Goal: Use online tool/utility: Utilize a website feature to perform a specific function

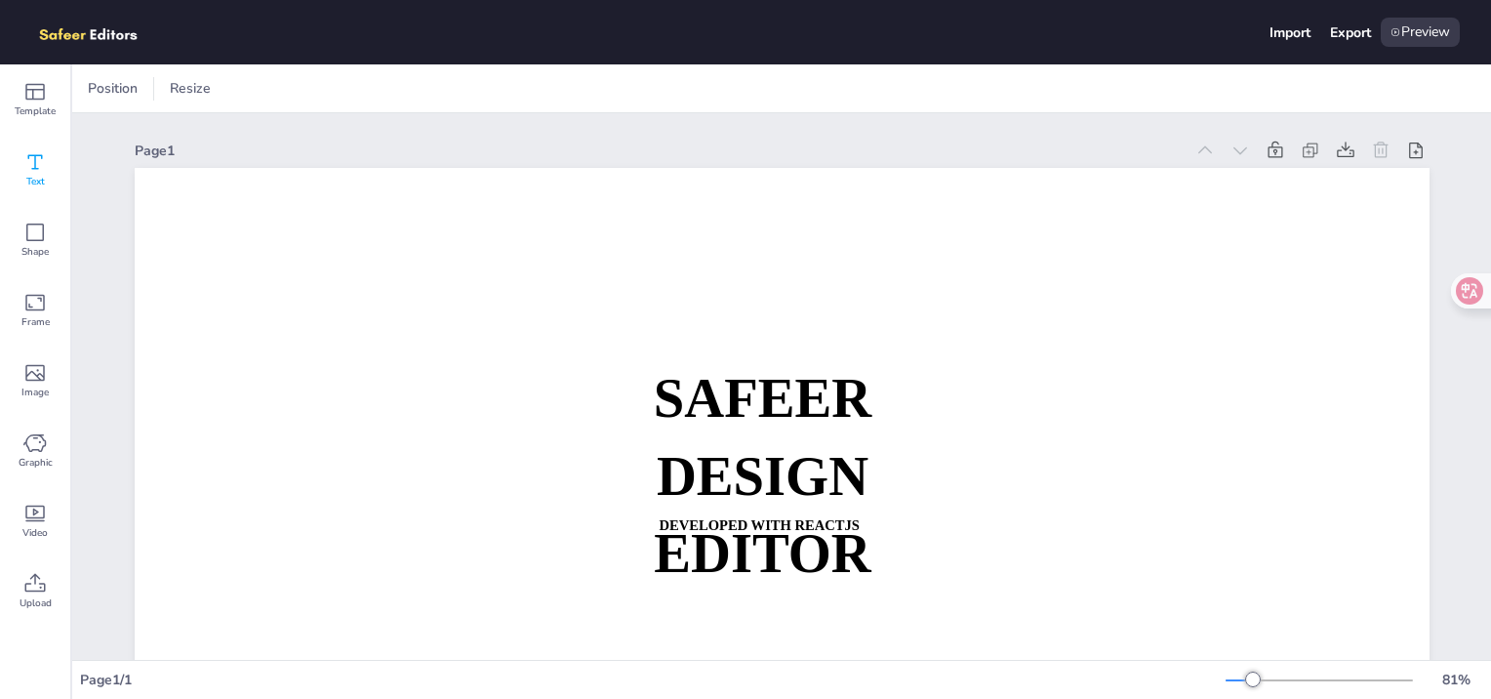
click at [48, 156] on div "Text" at bounding box center [35, 170] width 70 height 70
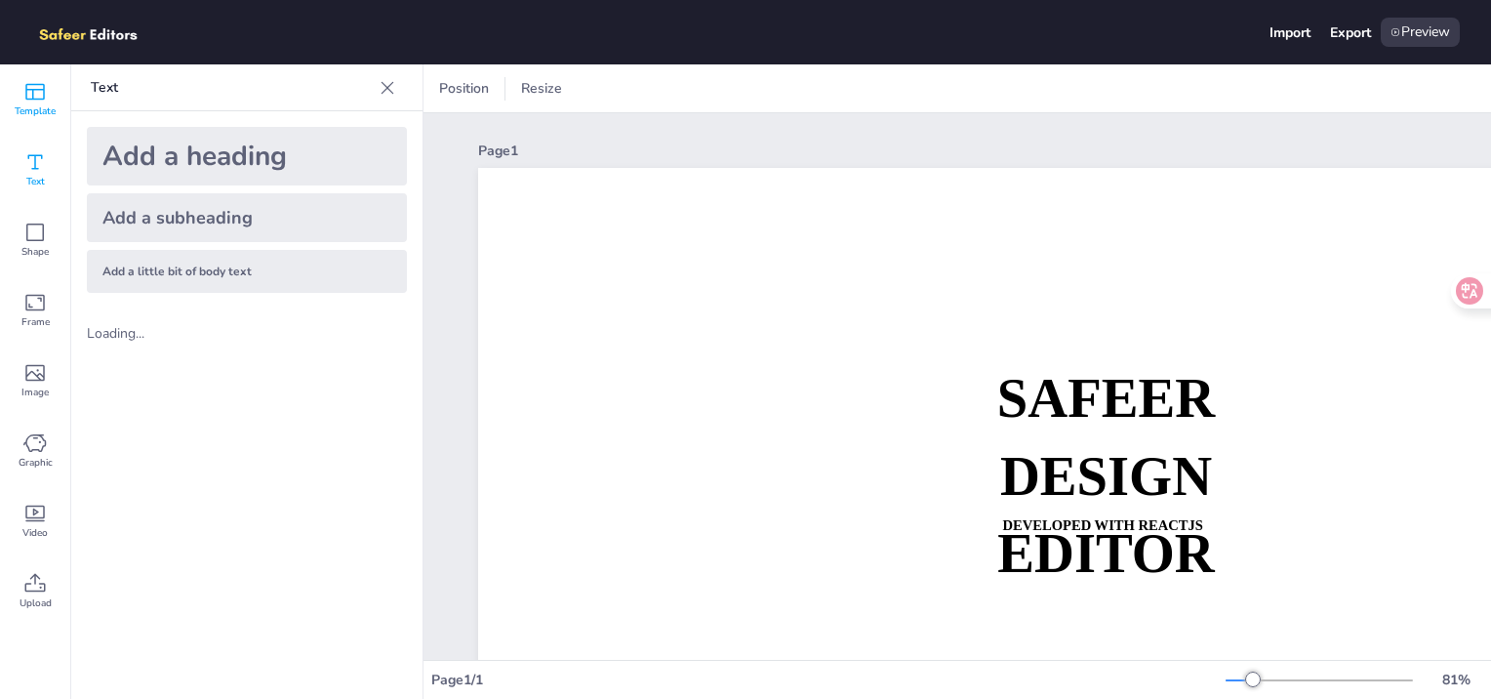
click at [21, 78] on div "Template" at bounding box center [35, 99] width 70 height 70
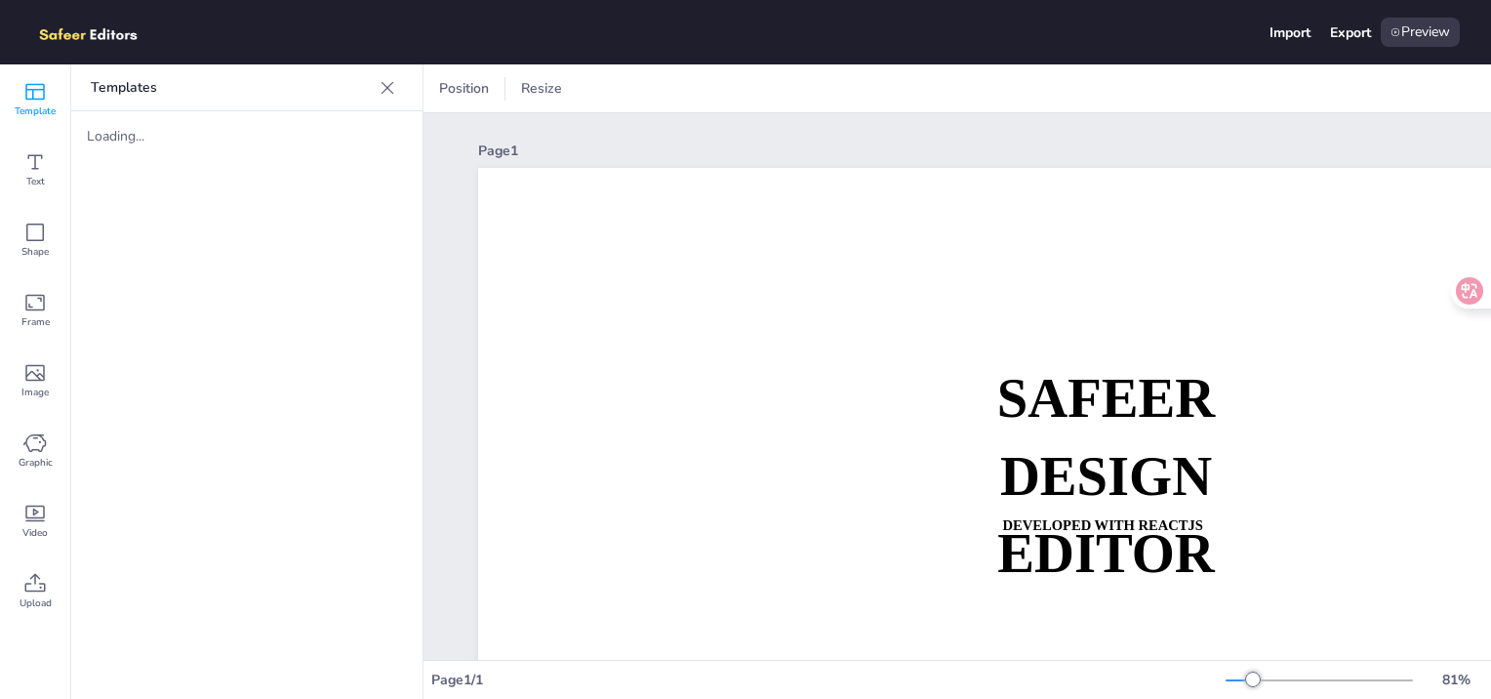
click at [21, 114] on span "Template" at bounding box center [35, 111] width 41 height 16
click at [21, 164] on div "Text" at bounding box center [35, 170] width 70 height 70
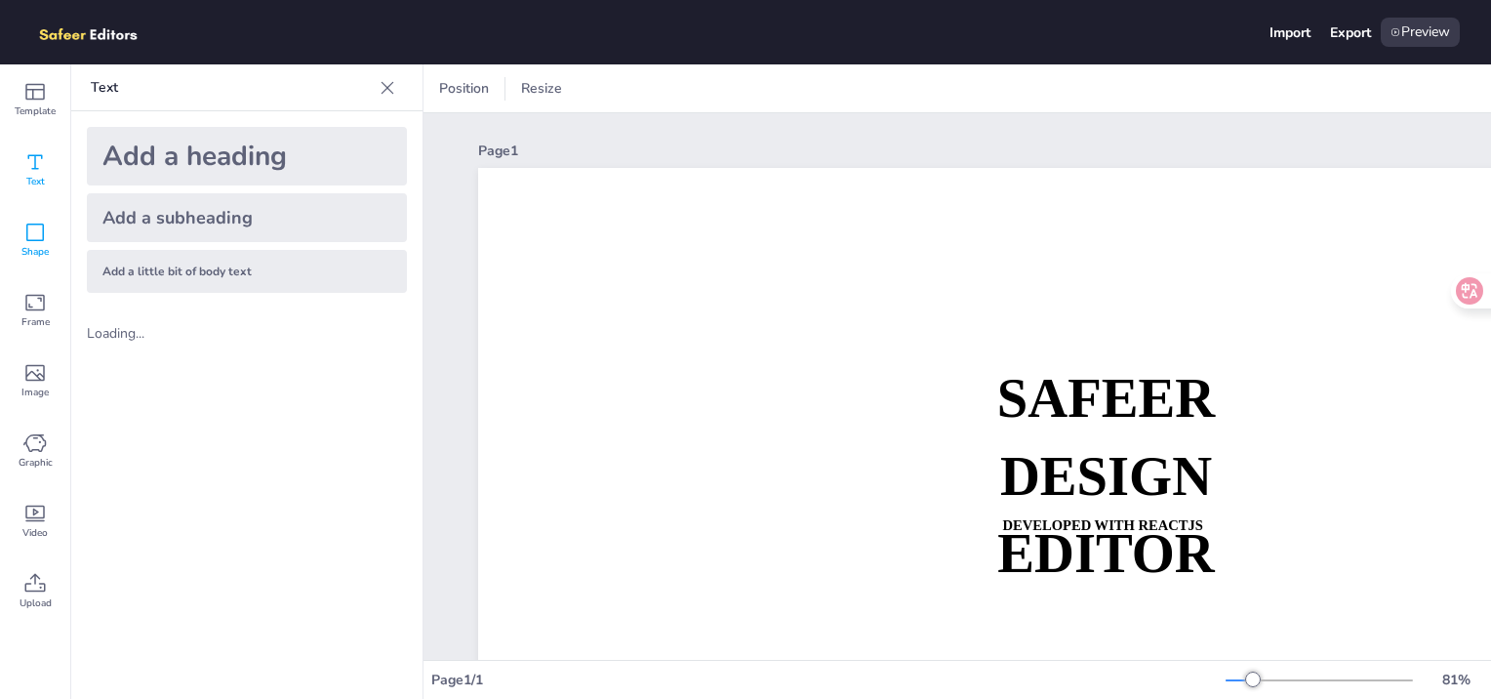
click at [24, 223] on icon at bounding box center [34, 232] width 23 height 23
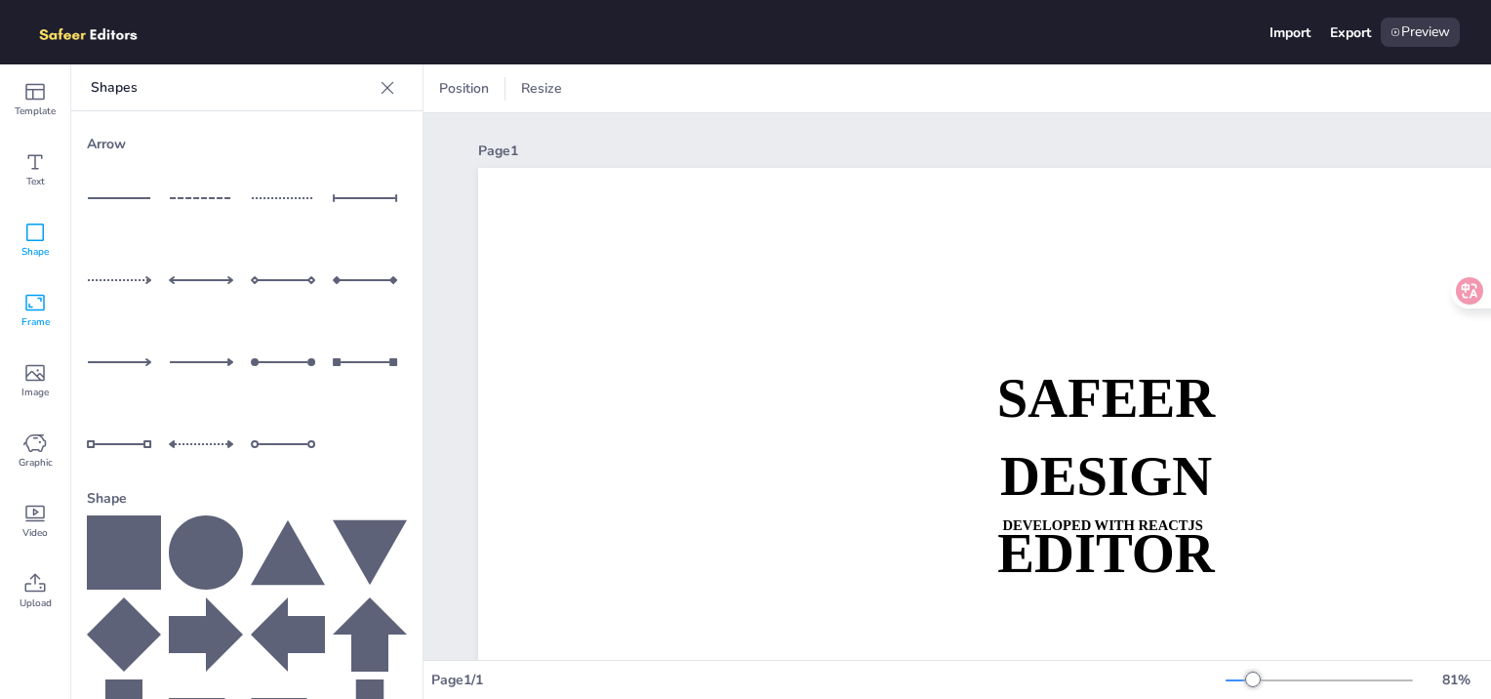
click at [12, 295] on div "Frame" at bounding box center [35, 310] width 70 height 70
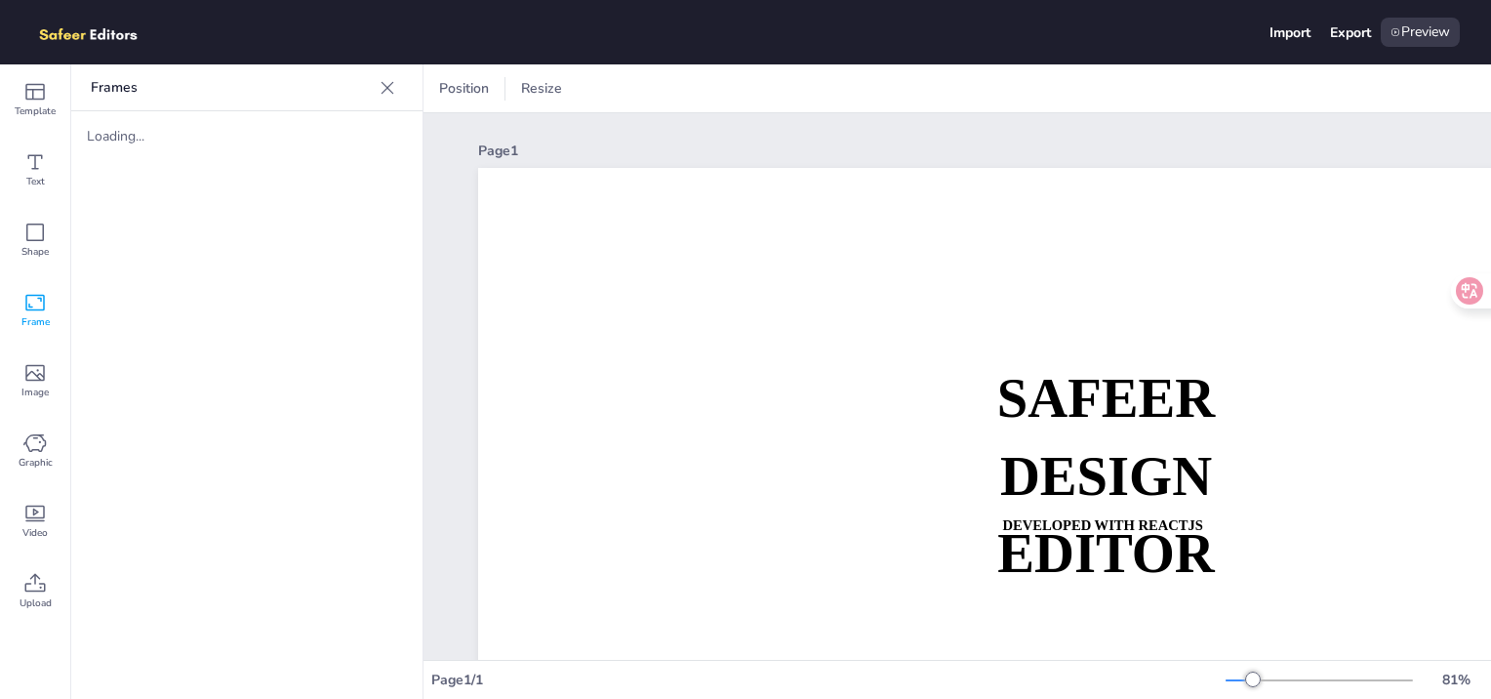
click at [388, 86] on icon at bounding box center [388, 87] width 13 height 13
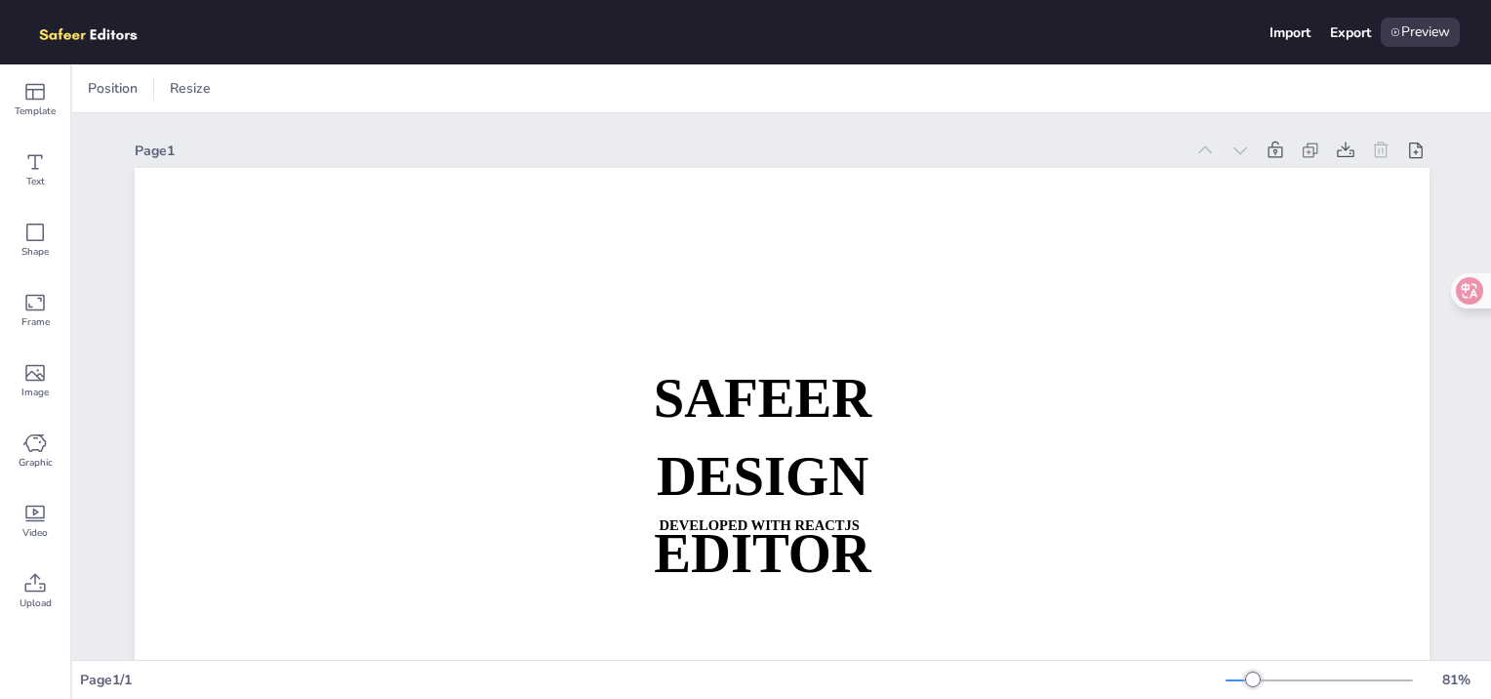
click at [62, 23] on img at bounding box center [98, 32] width 135 height 29
click at [67, 41] on img at bounding box center [98, 32] width 135 height 29
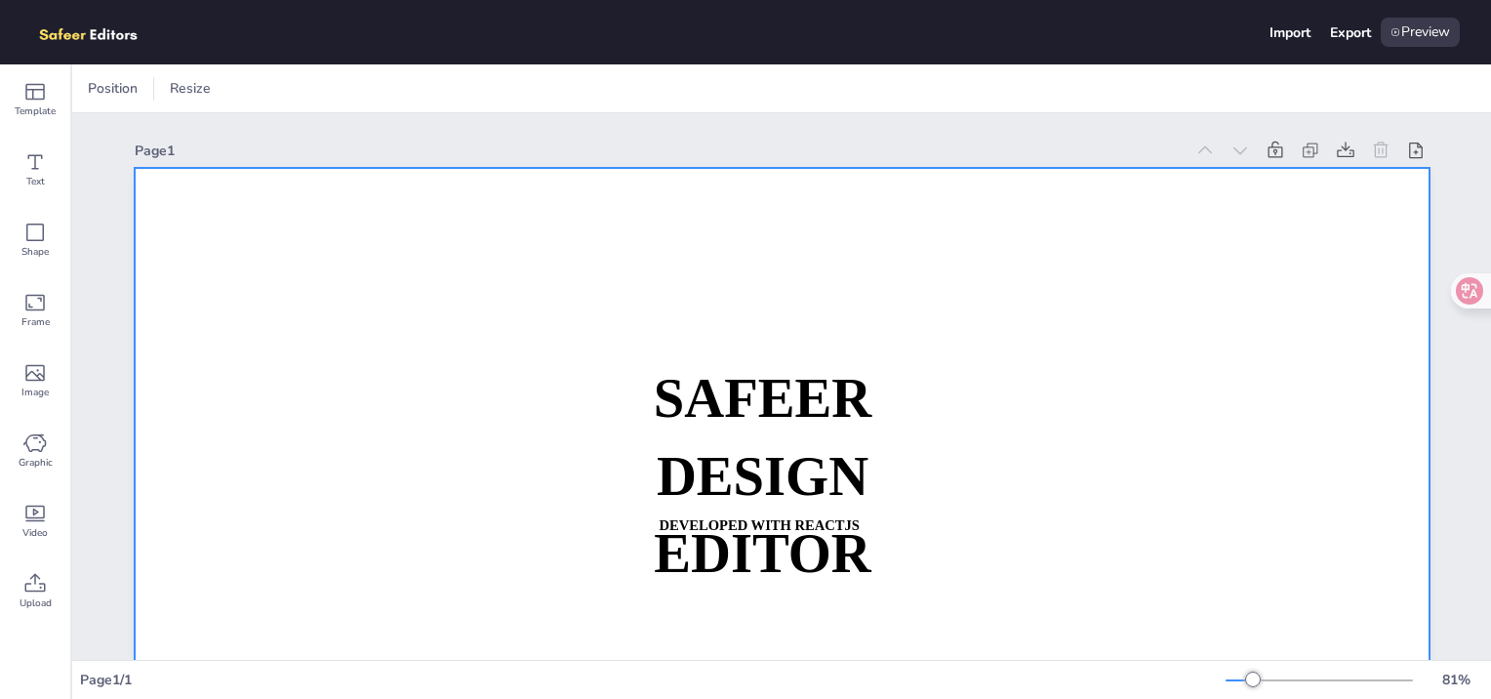
scroll to position [326, 0]
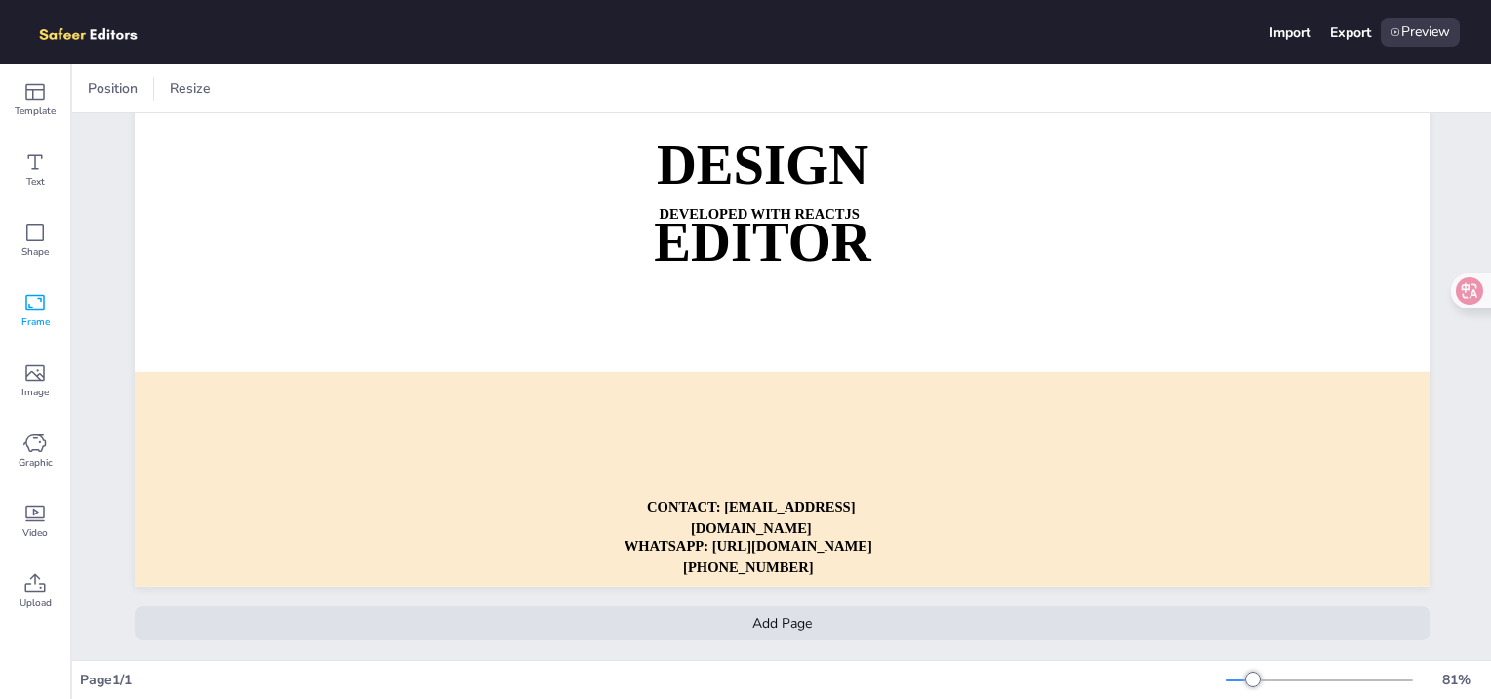
click at [23, 335] on div "Frame" at bounding box center [35, 310] width 70 height 70
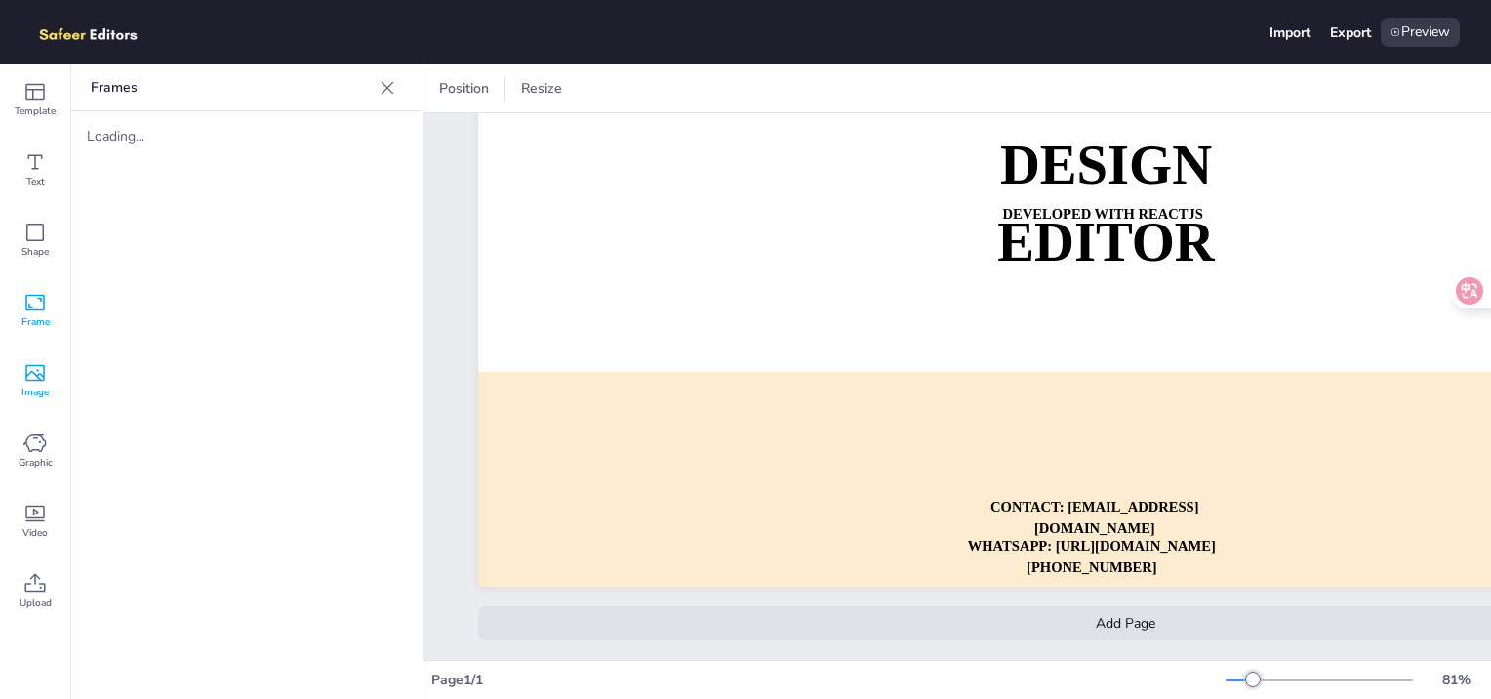
click at [26, 376] on icon at bounding box center [35, 373] width 20 height 17
click at [25, 440] on icon at bounding box center [34, 442] width 23 height 23
click at [27, 497] on div "Video" at bounding box center [35, 521] width 70 height 70
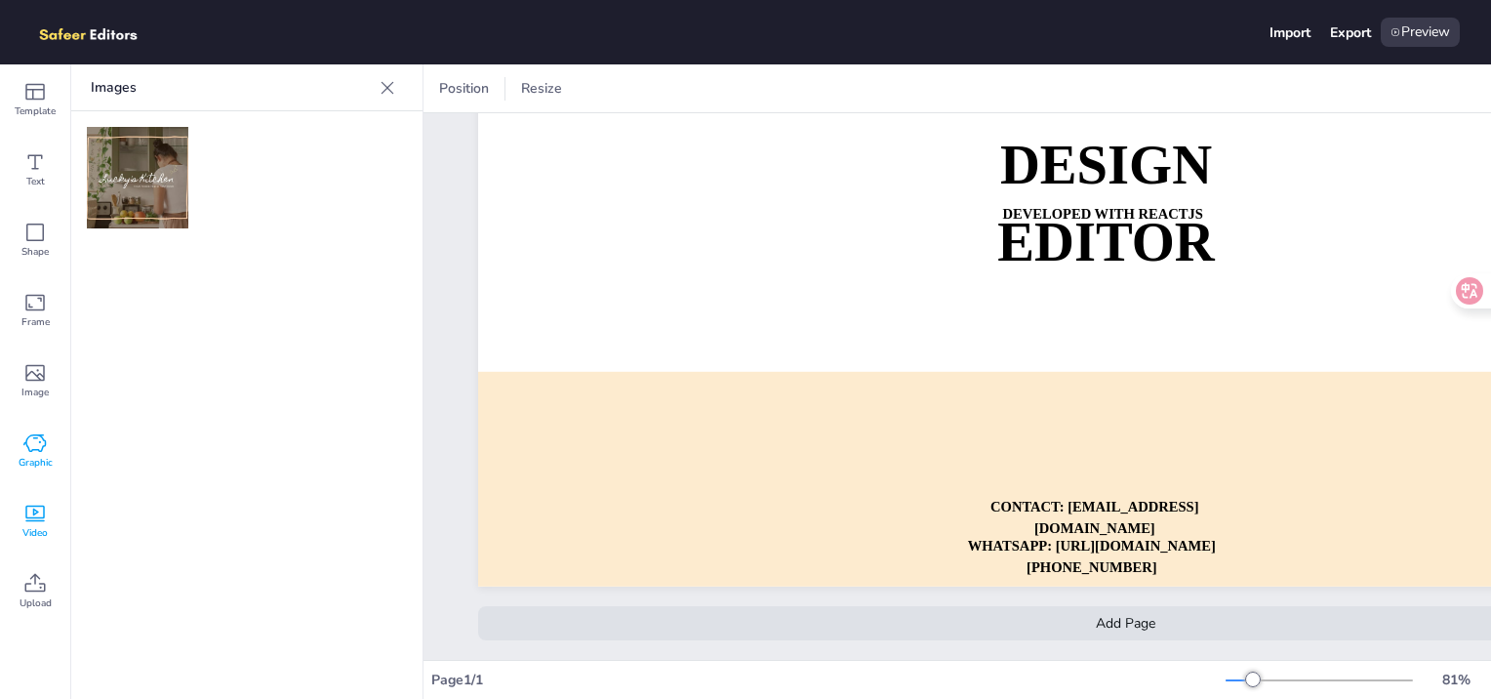
click at [43, 447] on icon at bounding box center [34, 443] width 22 height 18
drag, startPoint x: 41, startPoint y: 514, endPoint x: 36, endPoint y: 549, distance: 35.5
click at [40, 515] on icon at bounding box center [34, 513] width 23 height 23
click at [39, 559] on div "Upload" at bounding box center [35, 591] width 70 height 70
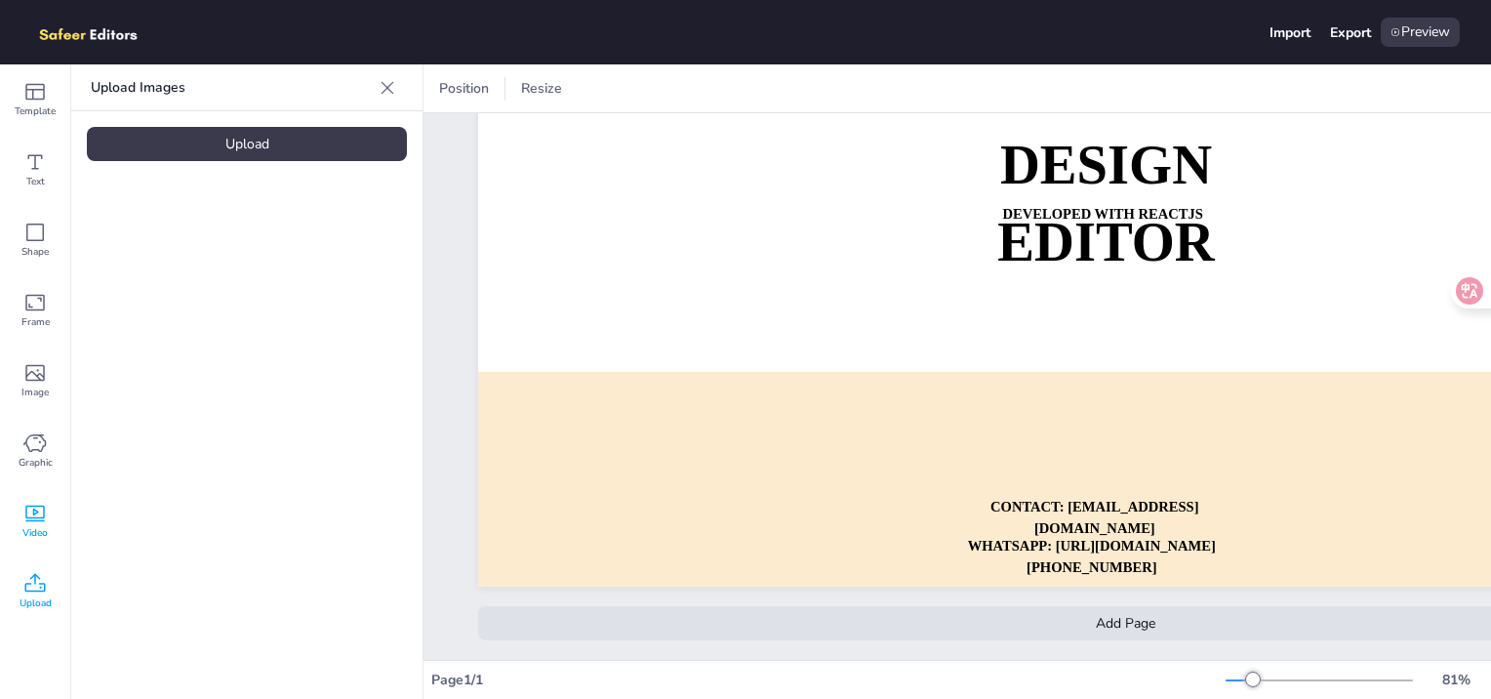
click at [40, 532] on span "Video" at bounding box center [34, 533] width 25 height 16
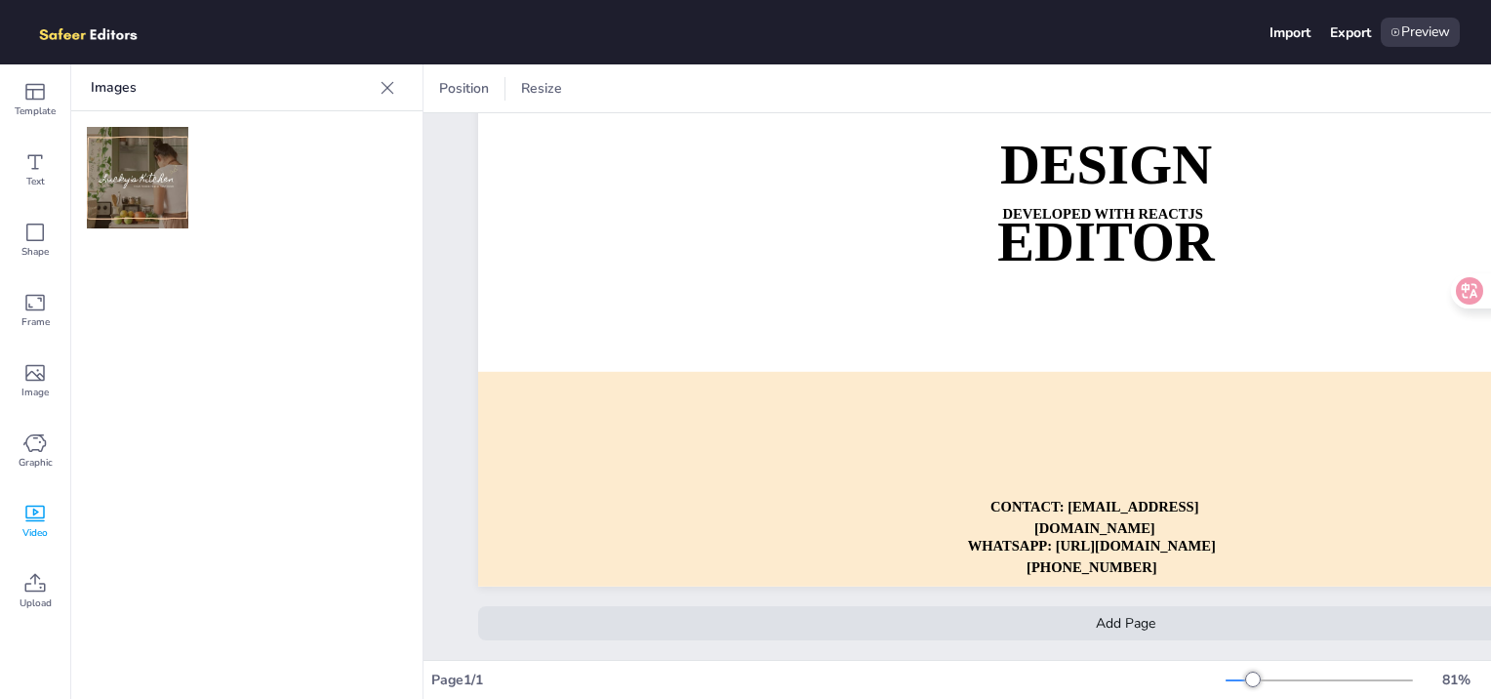
click at [152, 189] on img at bounding box center [138, 178] width 102 height 102
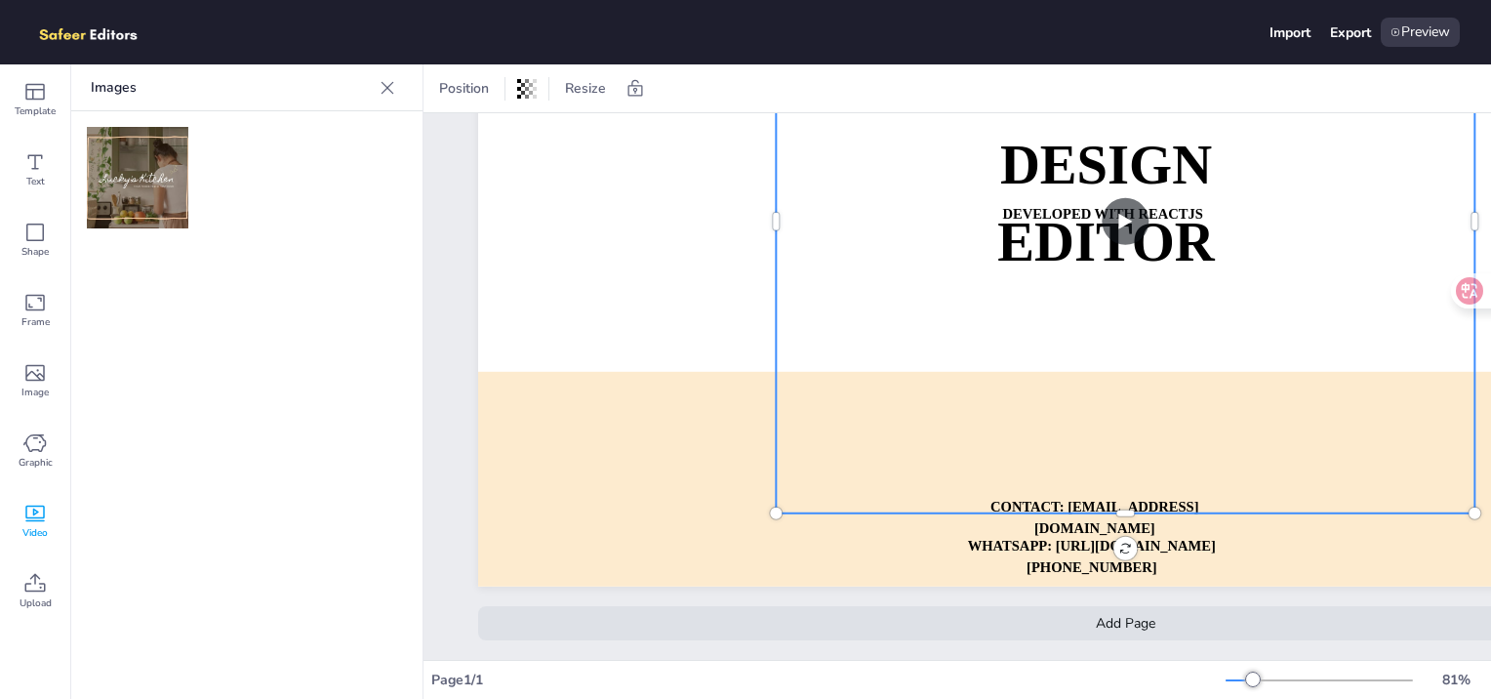
drag, startPoint x: 144, startPoint y: 185, endPoint x: 793, endPoint y: 272, distance: 654.8
click at [793, 272] on div "Template Text Shape Frame Image Graphic Video Upload Images Upload Images Uploa…" at bounding box center [745, 381] width 1491 height 634
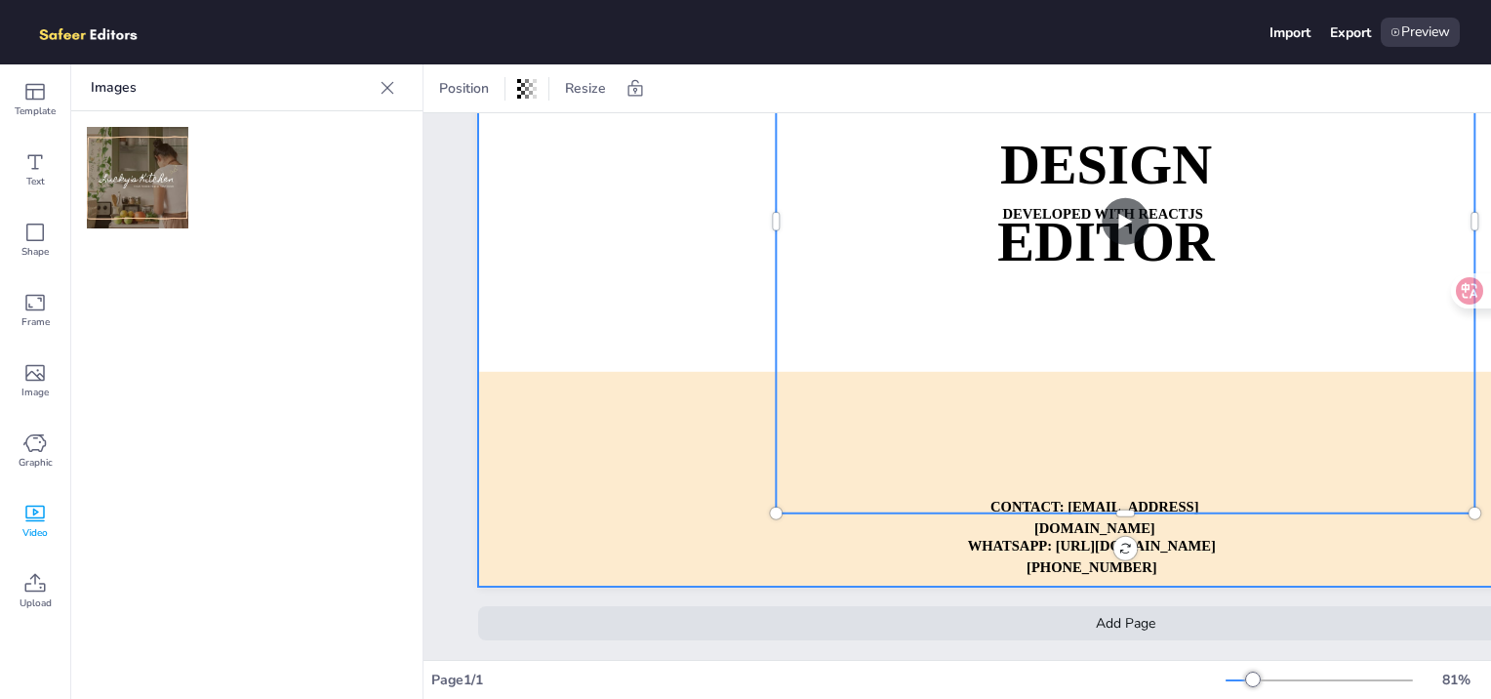
scroll to position [33, 0]
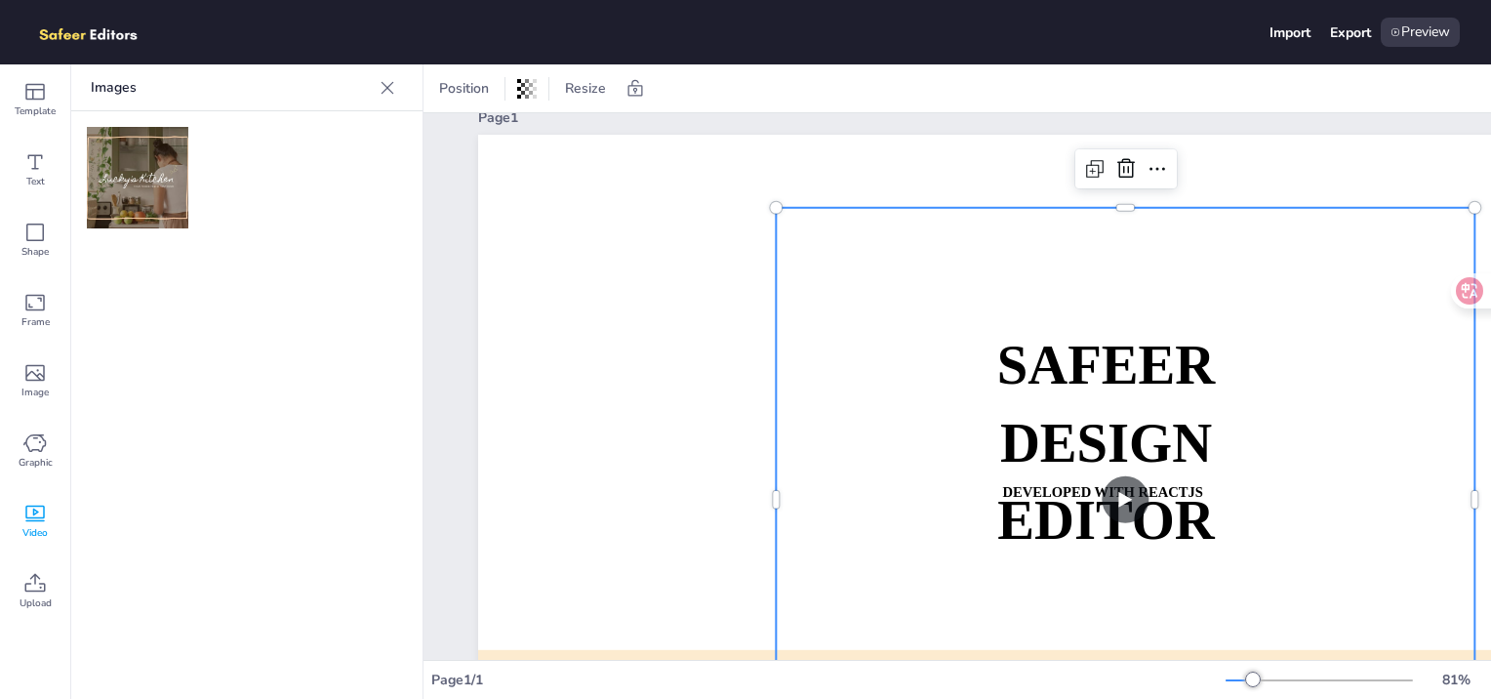
click at [1107, 506] on video at bounding box center [1125, 500] width 699 height 584
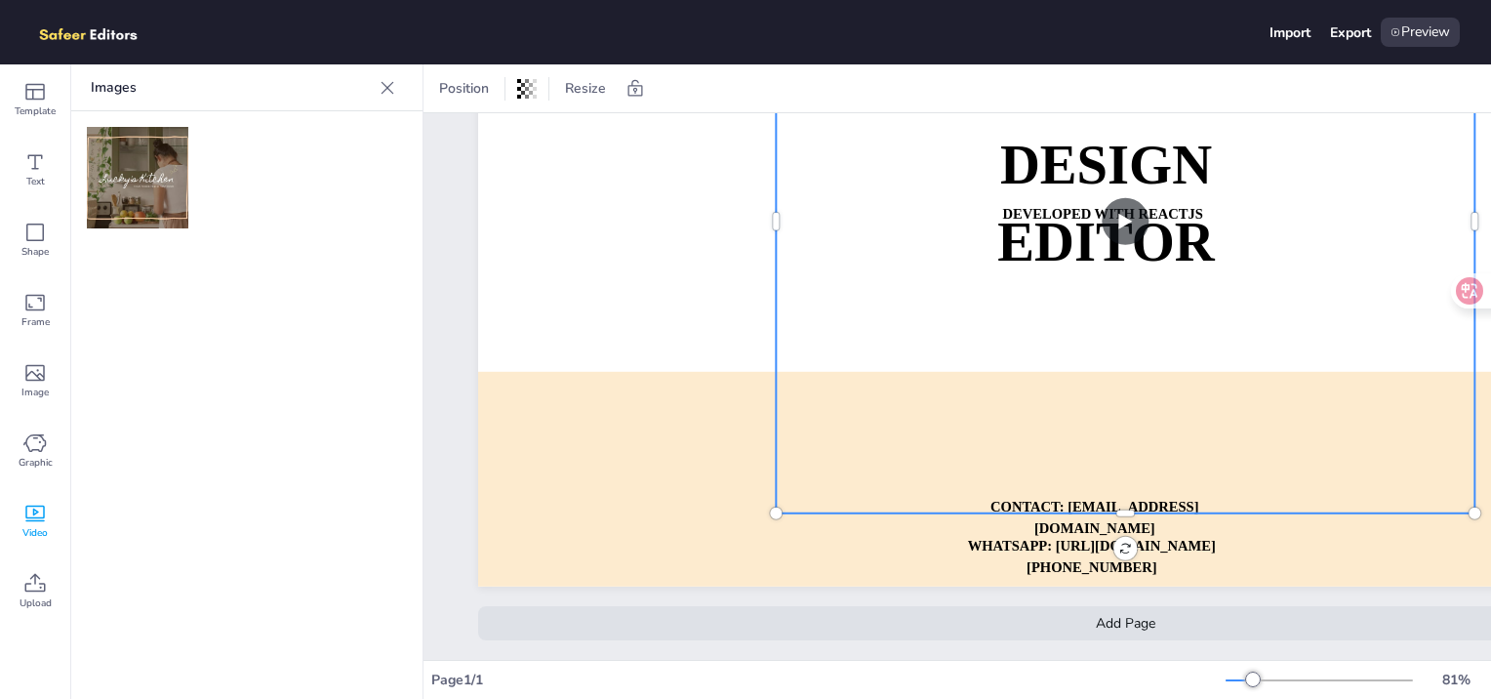
scroll to position [326, 0]
click at [1113, 214] on video at bounding box center [1125, 222] width 699 height 584
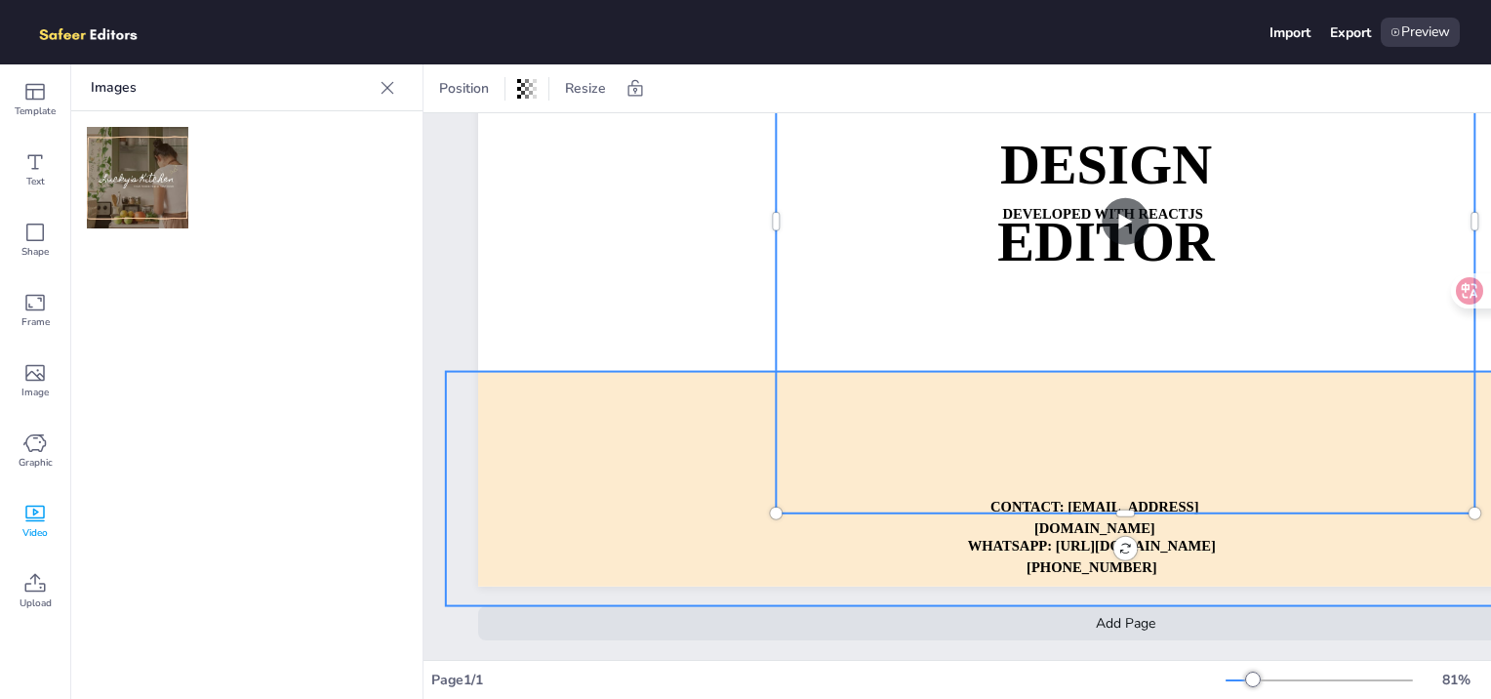
click at [660, 428] on div at bounding box center [1143, 489] width 1395 height 234
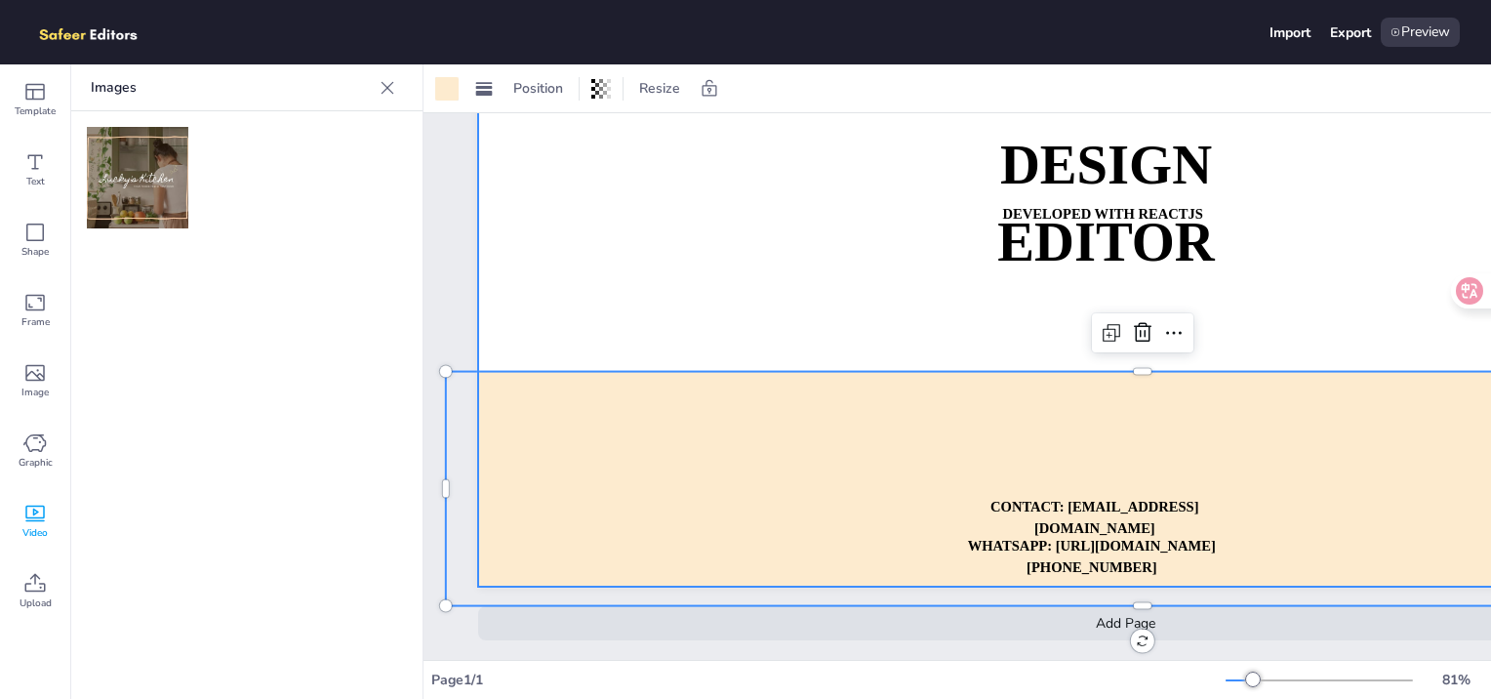
click at [482, 192] on div at bounding box center [1125, 222] width 1295 height 730
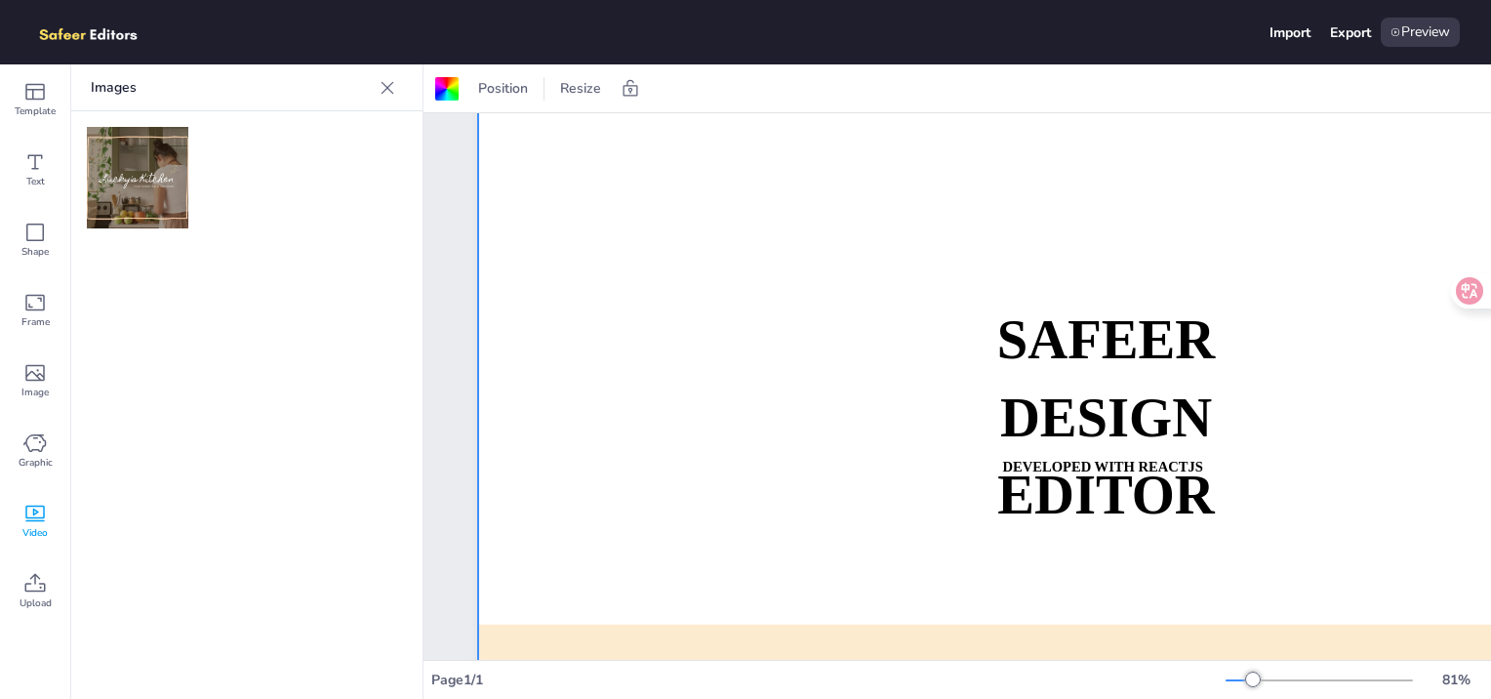
scroll to position [0, 0]
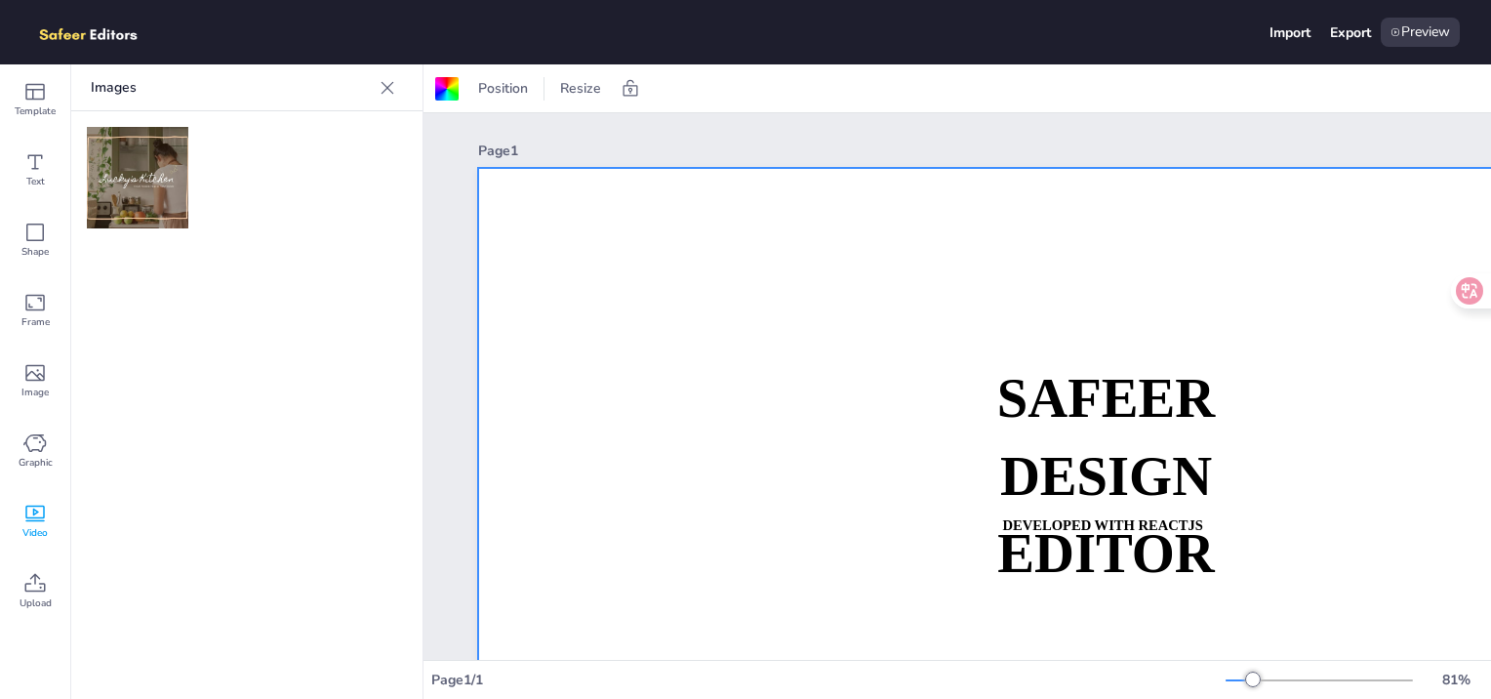
click at [393, 83] on icon at bounding box center [388, 88] width 20 height 20
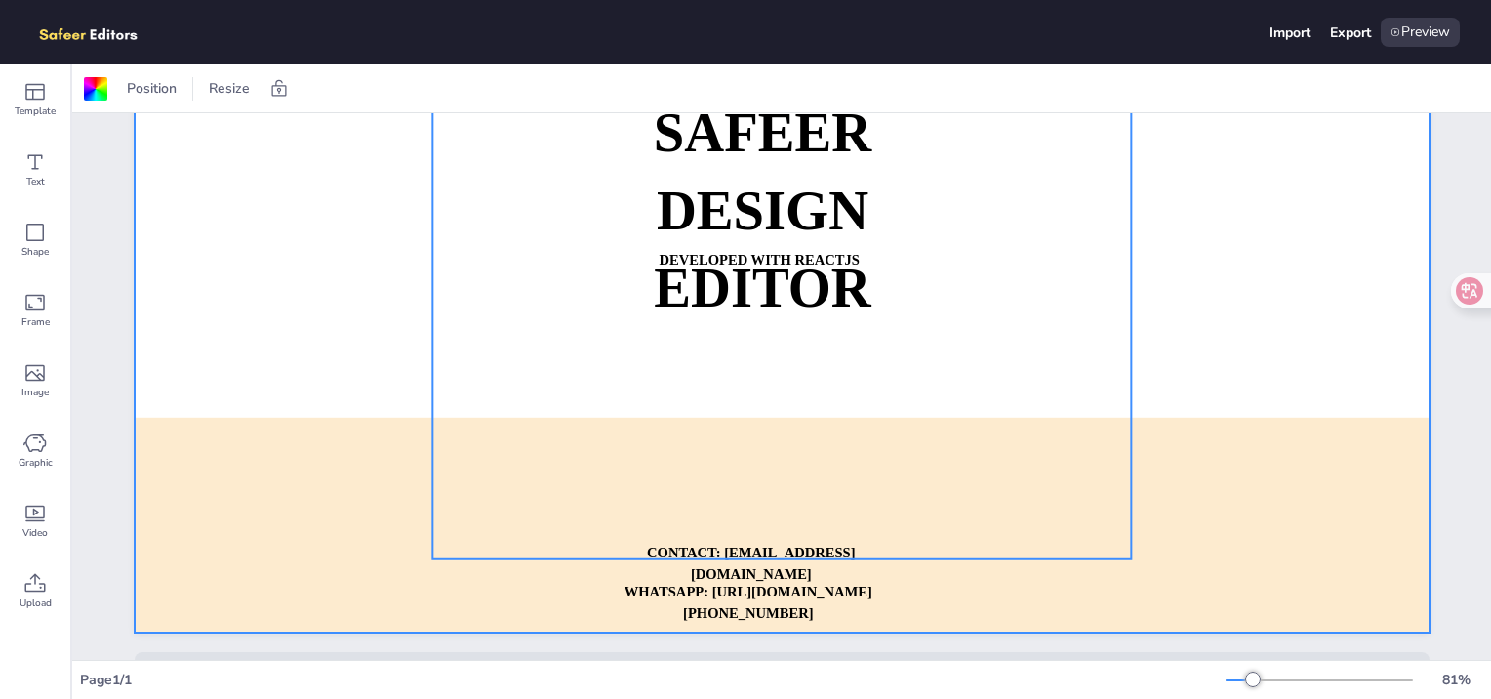
scroll to position [326, 0]
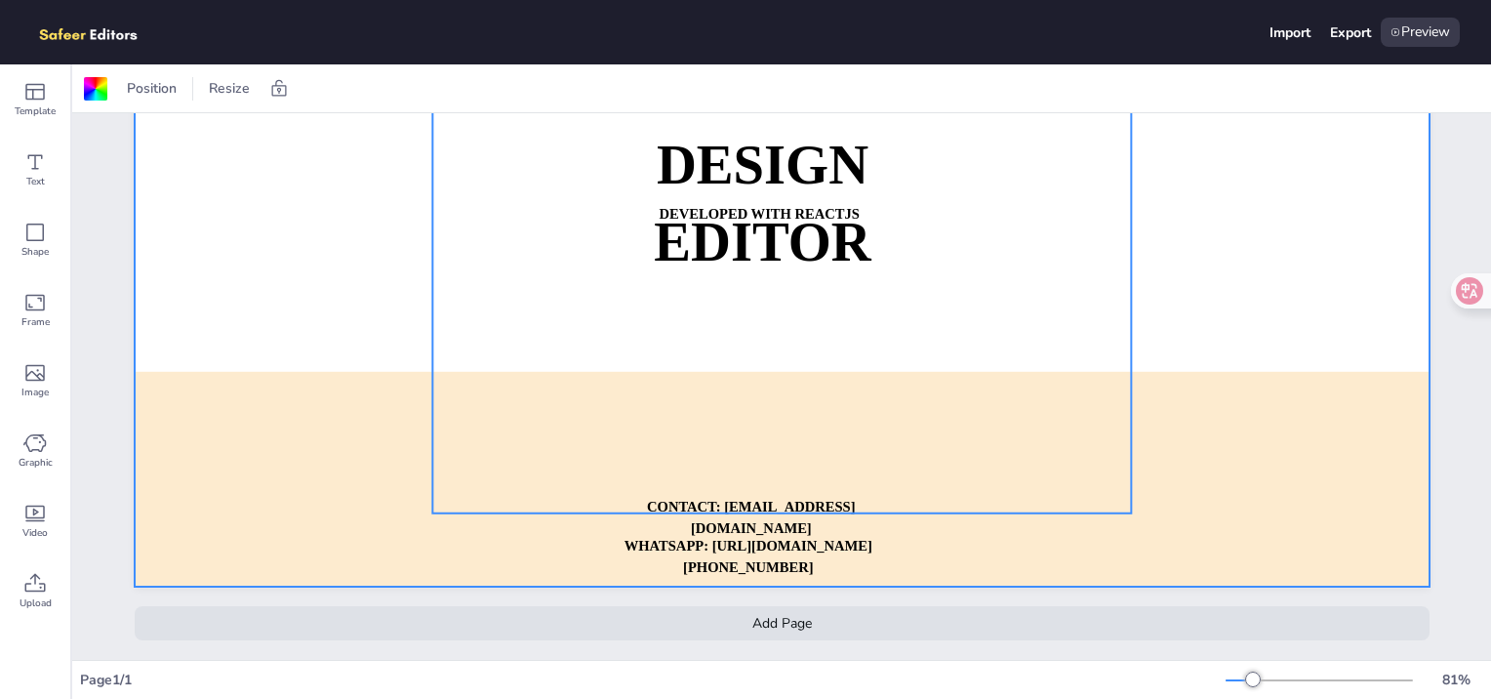
click at [767, 276] on video at bounding box center [781, 222] width 699 height 584
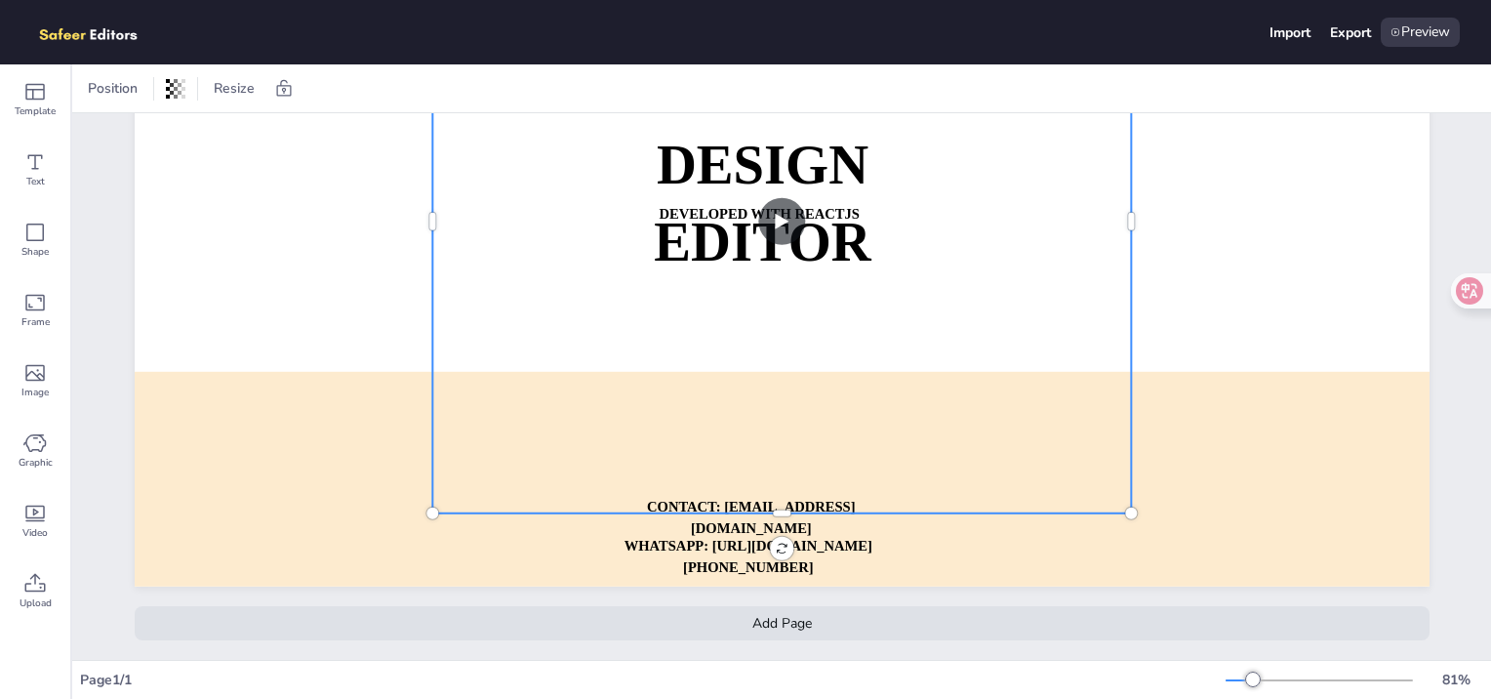
click at [764, 211] on video at bounding box center [781, 222] width 699 height 584
